Goal: Information Seeking & Learning: Learn about a topic

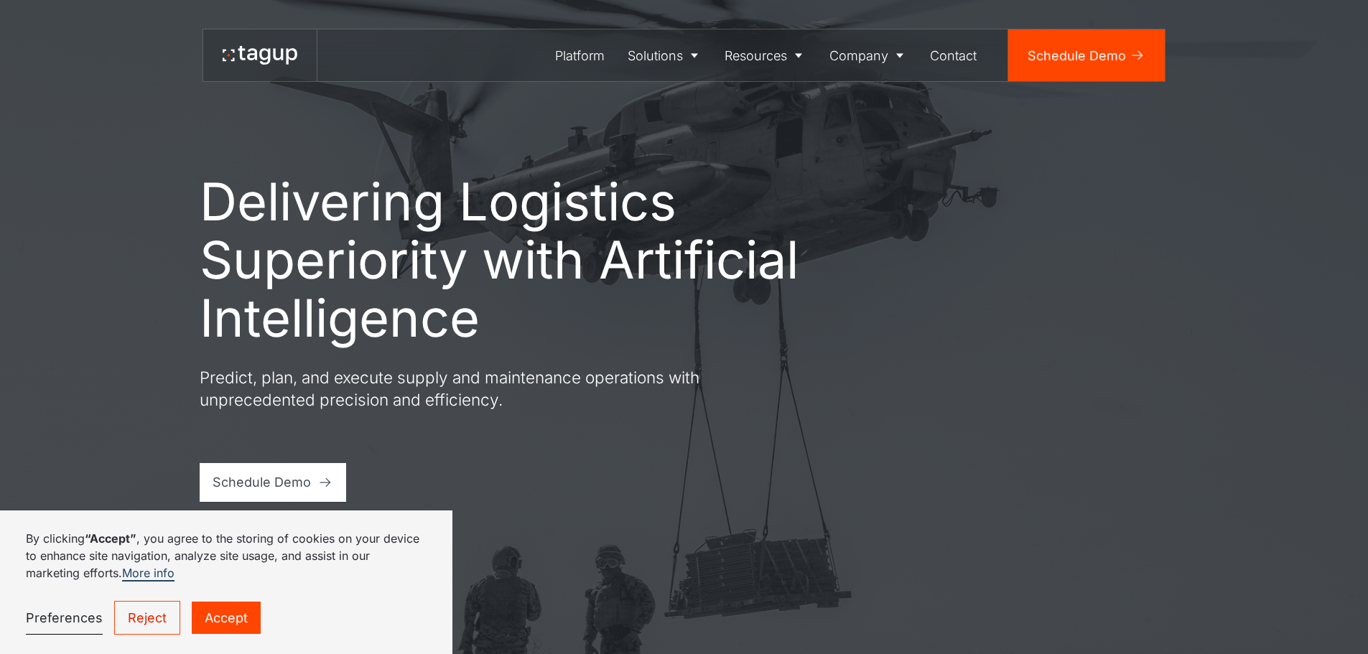
click at [213, 621] on link "Accept" at bounding box center [226, 618] width 69 height 32
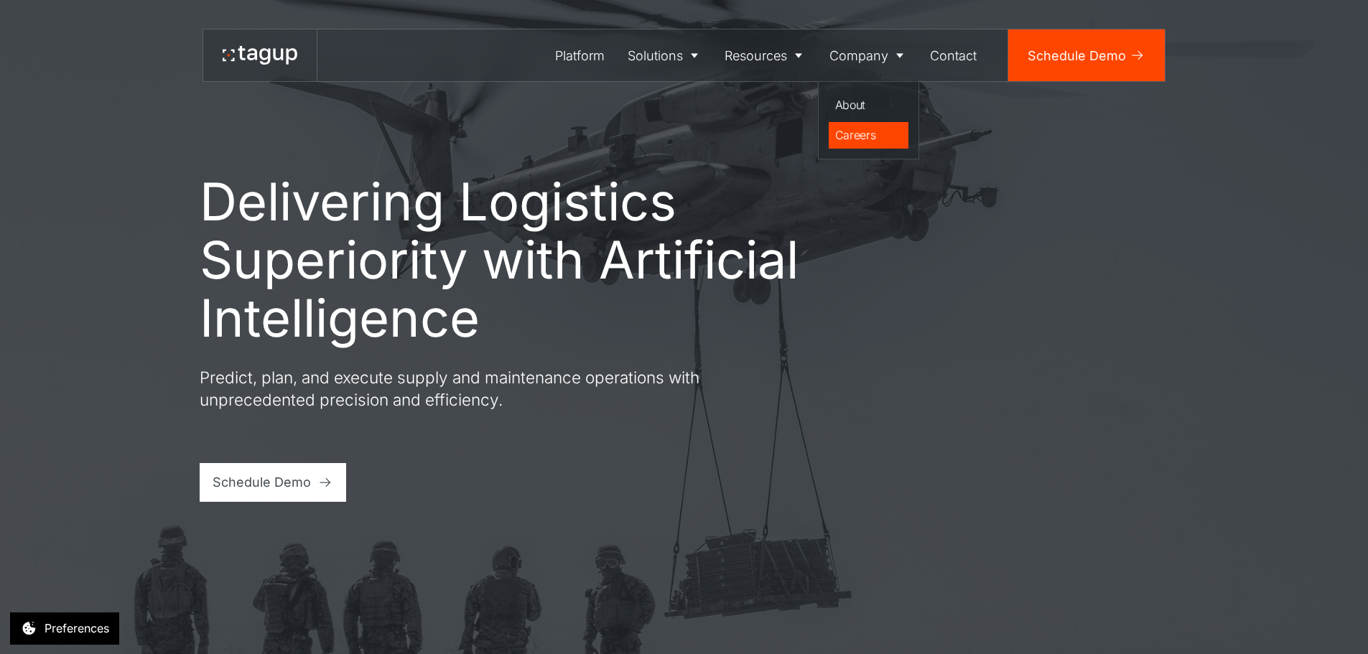
click at [852, 134] on div "Careers" at bounding box center [868, 134] width 67 height 17
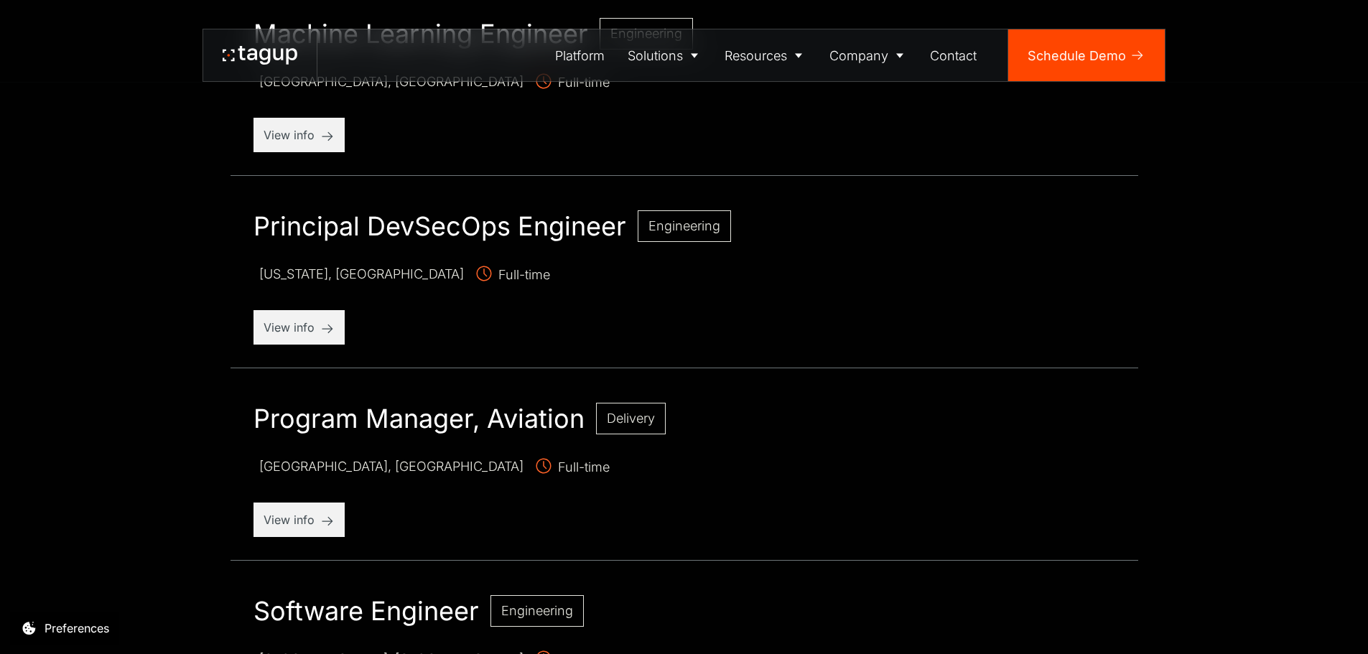
scroll to position [1579, 0]
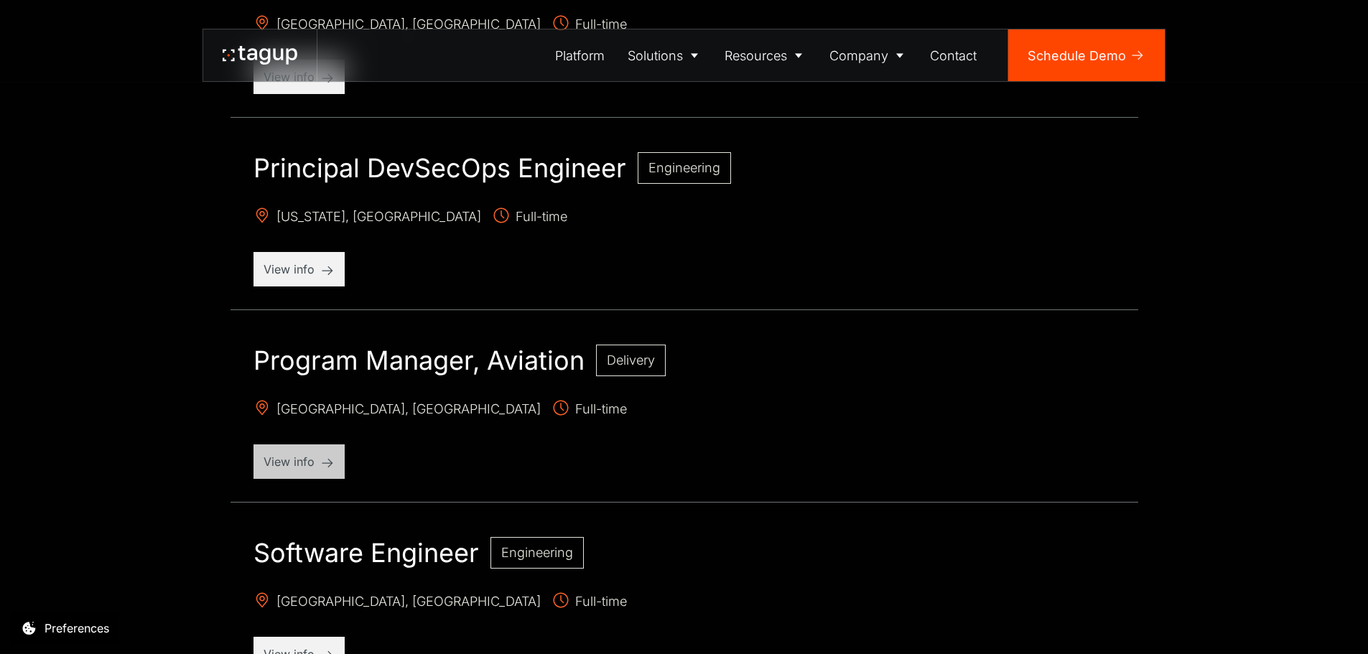
click at [335, 457] on div "View info" at bounding box center [298, 461] width 91 height 34
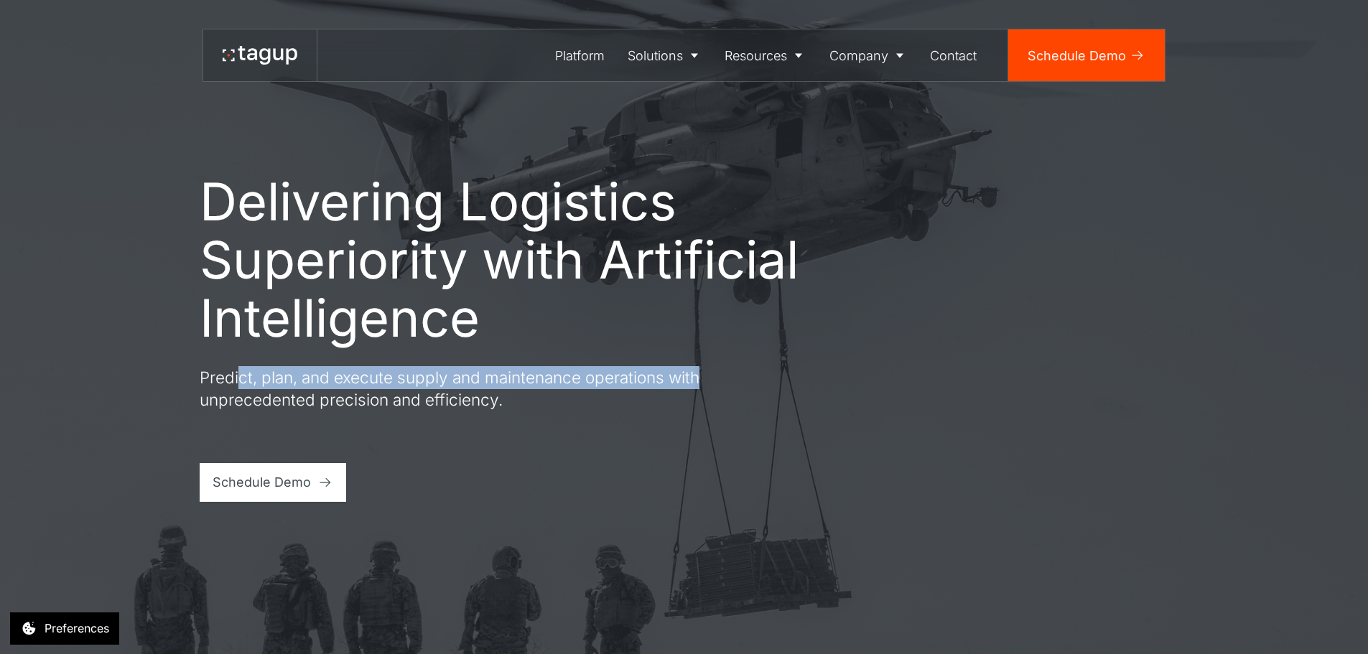
drag, startPoint x: 243, startPoint y: 371, endPoint x: 727, endPoint y: 376, distance: 483.2
click at [727, 376] on div "Delivering Logistics Superiority with Artificial Intelligence Predict, plan, an…" at bounding box center [501, 337] width 603 height 330
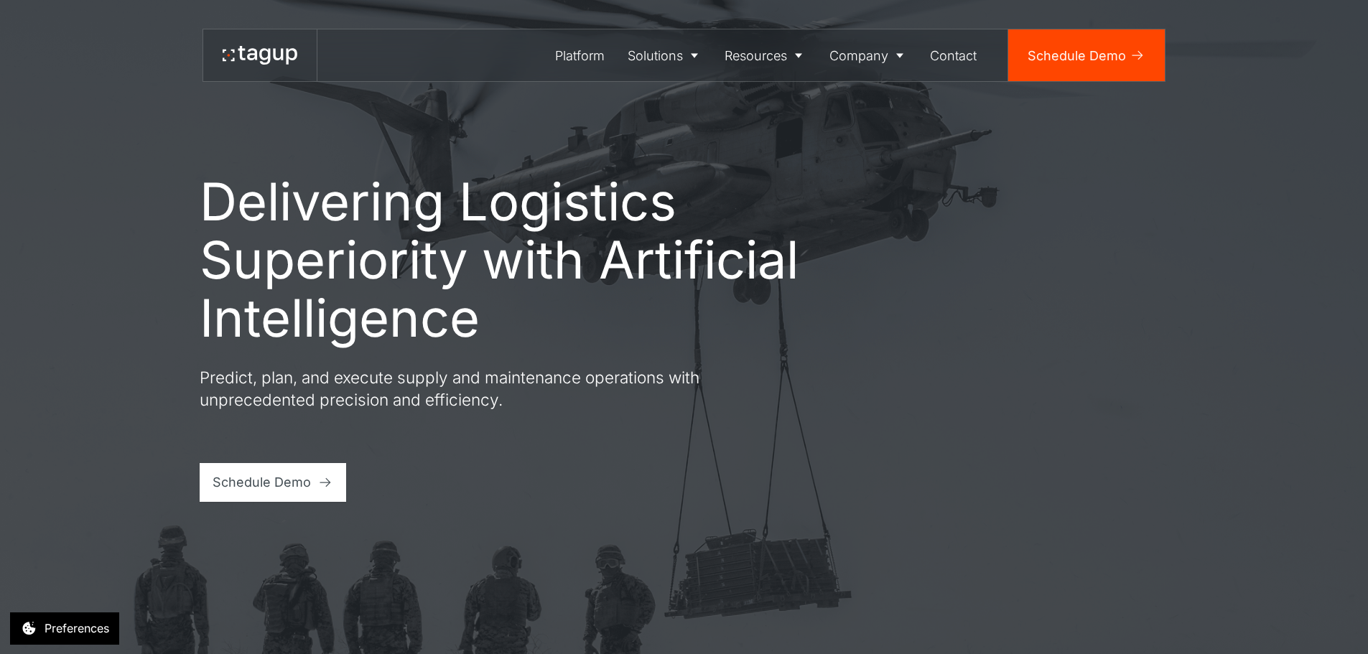
click at [362, 444] on div "Delivering Logistics Superiority with Artificial Intelligence Predict, plan, an…" at bounding box center [501, 337] width 603 height 330
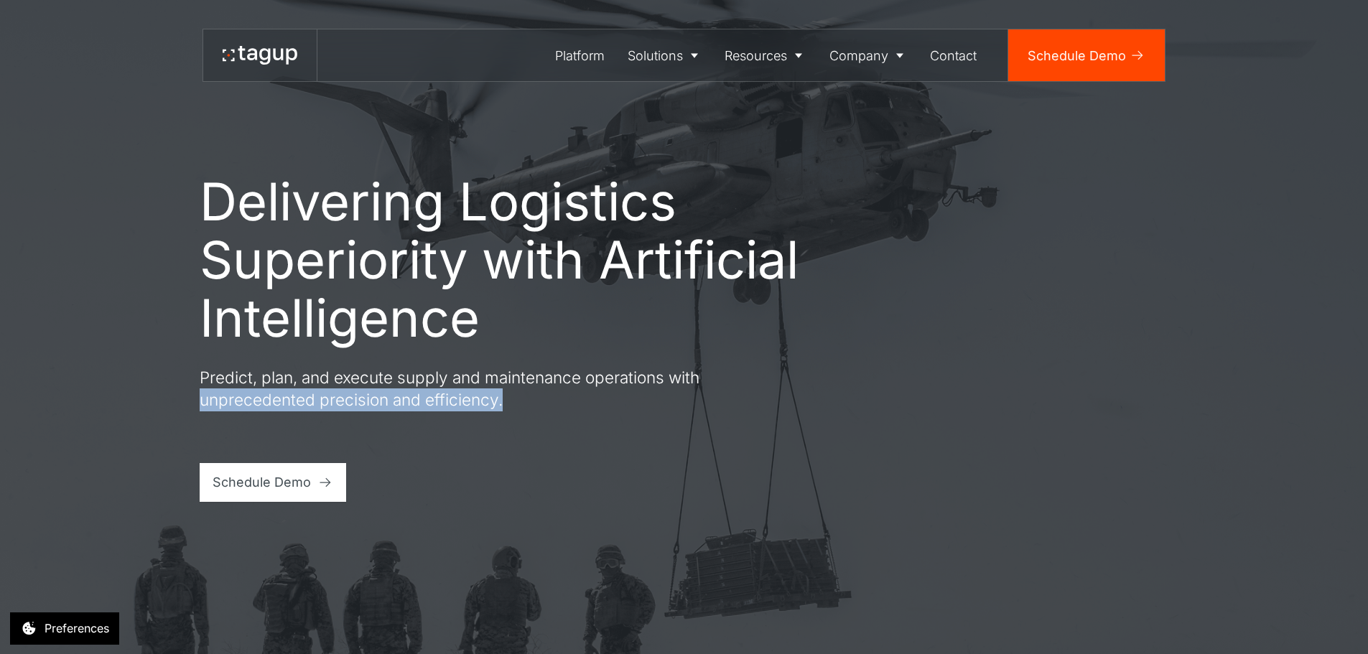
drag, startPoint x: 202, startPoint y: 406, endPoint x: 577, endPoint y: 398, distance: 374.9
click at [577, 398] on p "Predict, plan, and execute supply and maintenance operations with unprecedented…" at bounding box center [458, 388] width 517 height 45
click at [508, 436] on div "Delivering Logistics Superiority with Artificial Intelligence Predict, plan, an…" at bounding box center [501, 337] width 603 height 330
click at [490, 424] on div "Delivering Logistics Superiority with Artificial Intelligence Predict, plan, an…" at bounding box center [501, 337] width 603 height 330
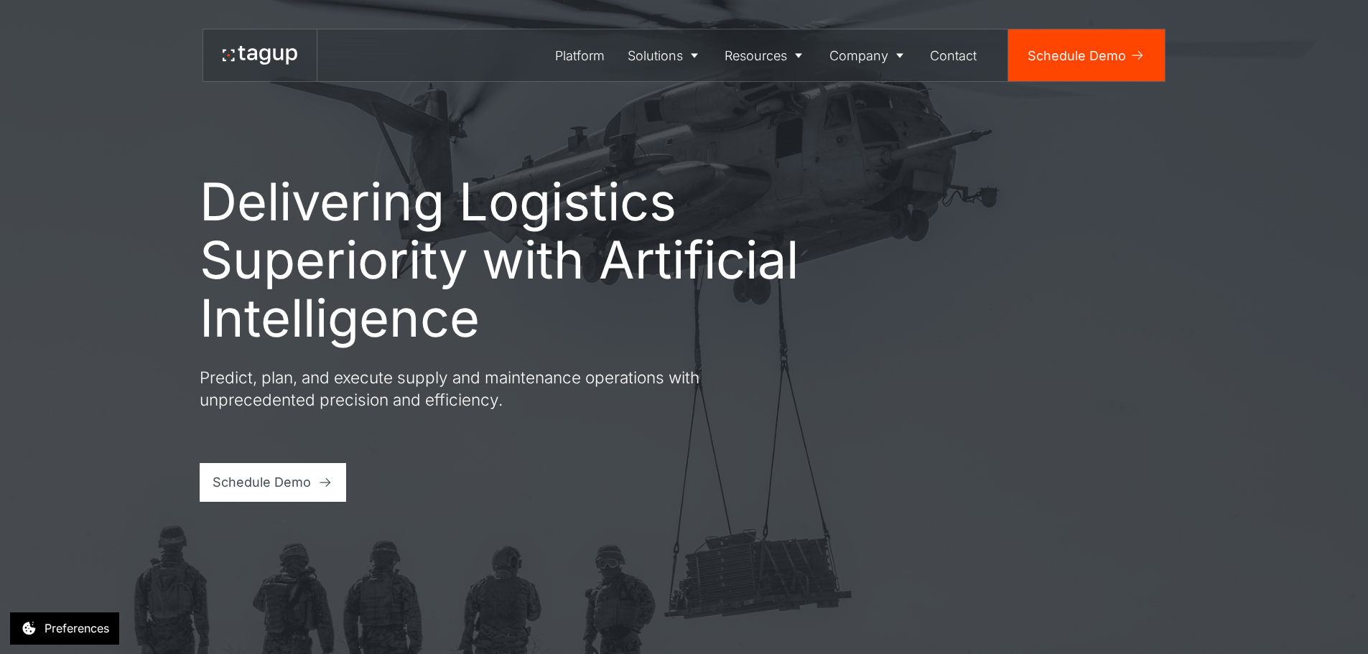
click at [401, 409] on p "Predict, plan, and execute supply and maintenance operations with unprecedented…" at bounding box center [458, 388] width 517 height 45
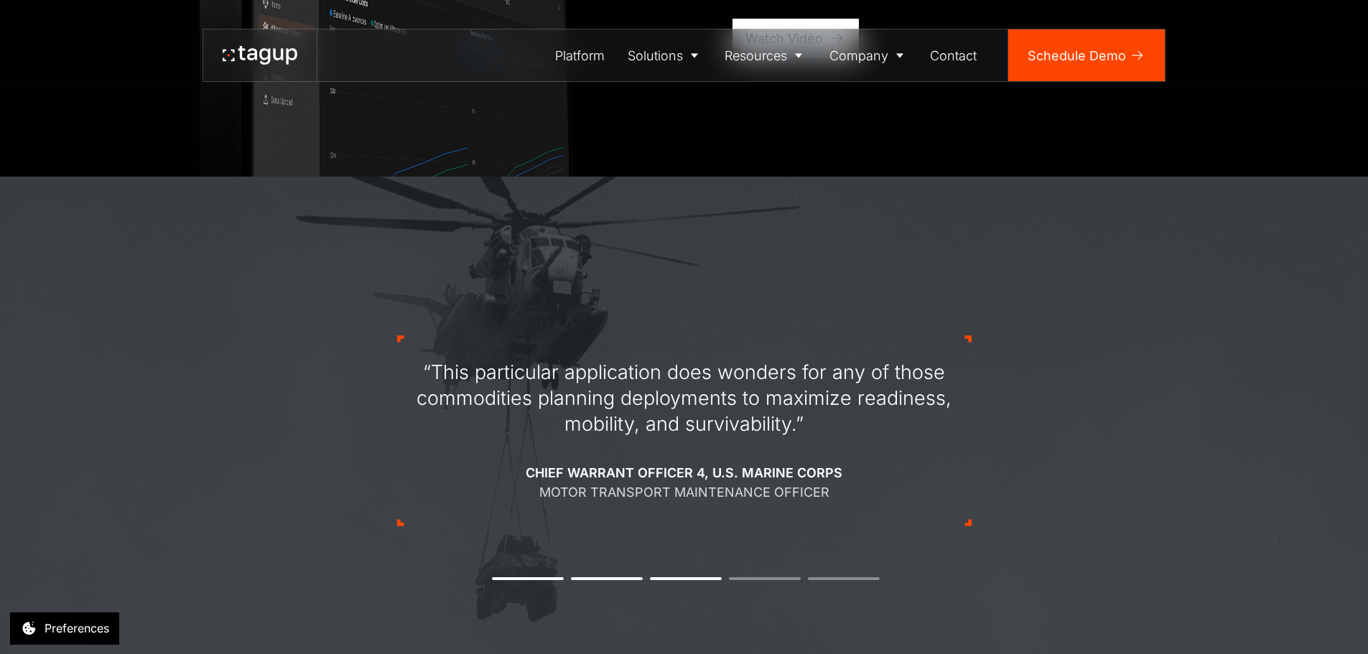
scroll to position [1508, 0]
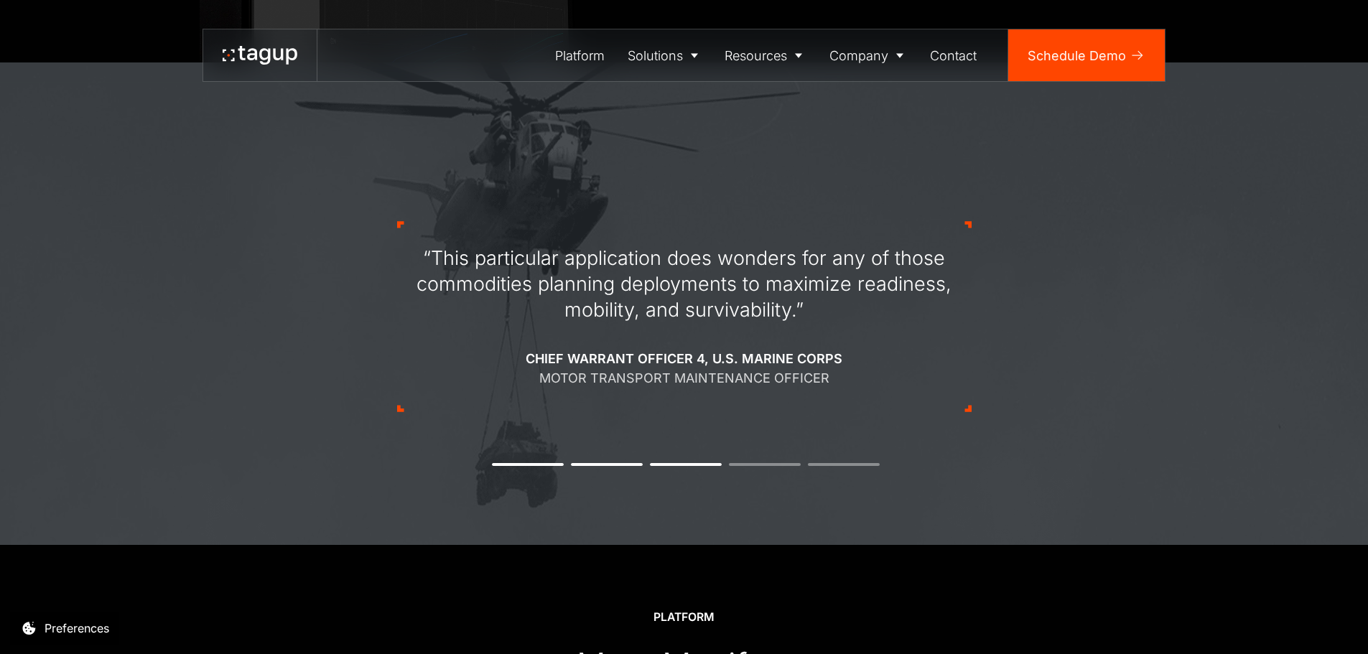
click at [961, 419] on div "“This particular application does wonders for any of those commodities planning…" at bounding box center [684, 316] width 574 height 327
click at [969, 409] on icon at bounding box center [967, 408] width 6 height 6
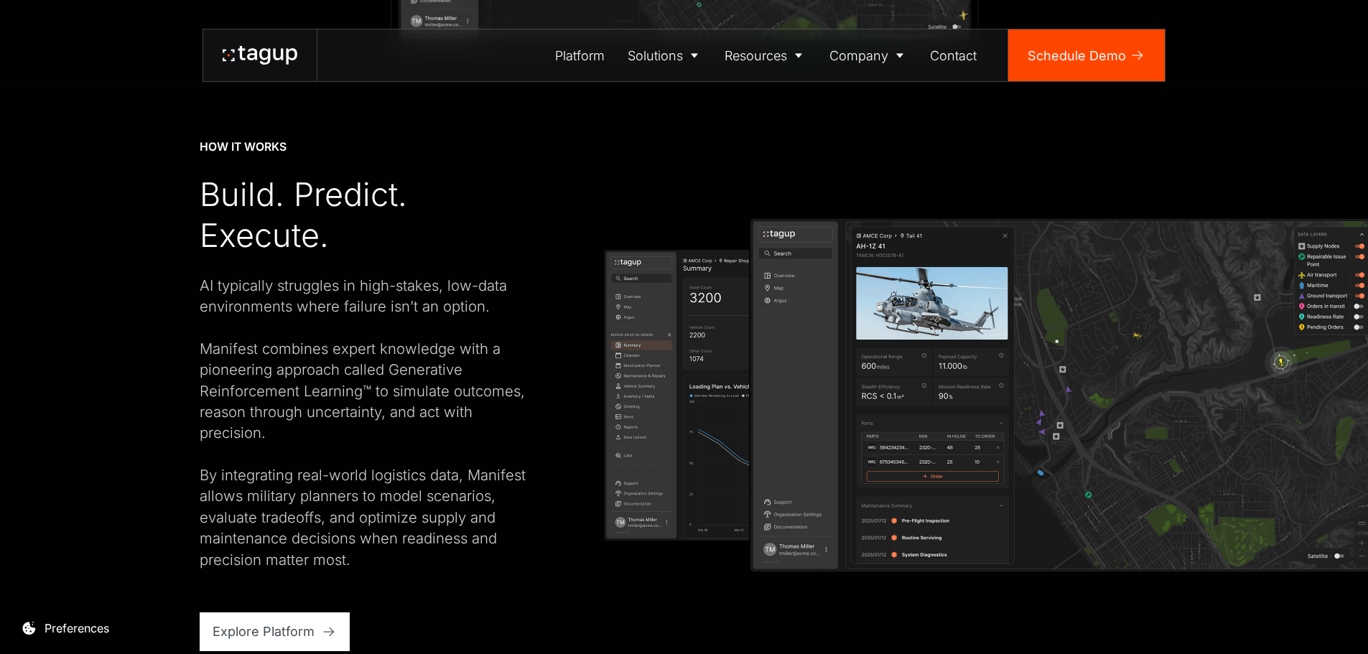
scroll to position [0, 0]
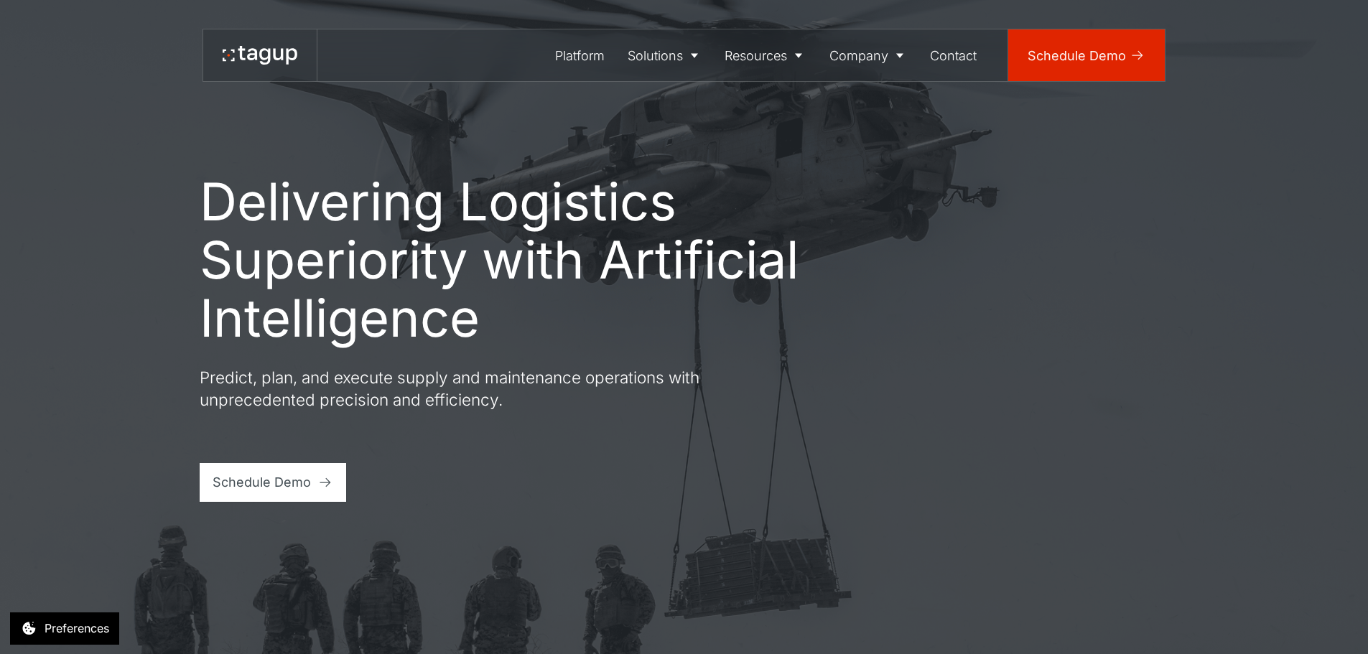
drag, startPoint x: 1336, startPoint y: 492, endPoint x: 1149, endPoint y: 80, distance: 452.7
